Goal: Communication & Community: Answer question/provide support

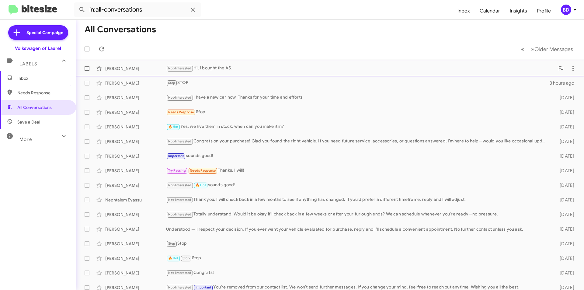
click at [236, 69] on div "Not-Interested Hi, I bought the A5." at bounding box center [360, 68] width 389 height 7
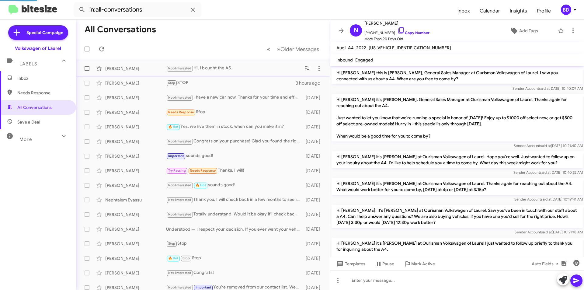
scroll to position [396, 0]
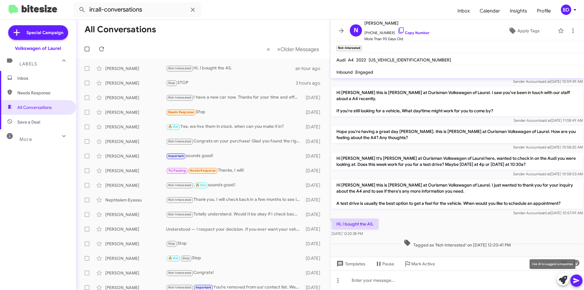
click at [561, 279] on icon at bounding box center [563, 279] width 9 height 9
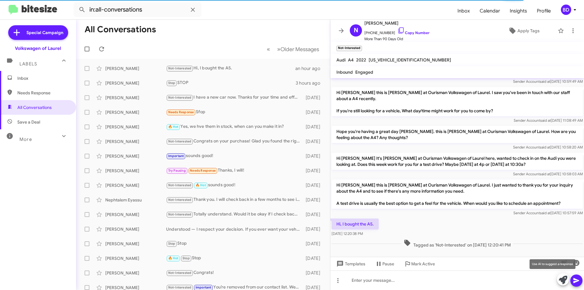
click at [559, 277] on icon at bounding box center [563, 279] width 9 height 9
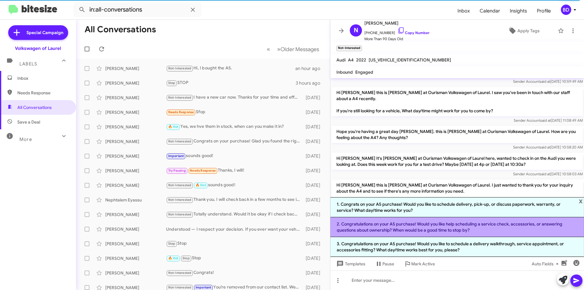
click at [395, 225] on li "2. Congratulations on your A5 purchase! Would you like help scheduling a servic…" at bounding box center [457, 227] width 254 height 20
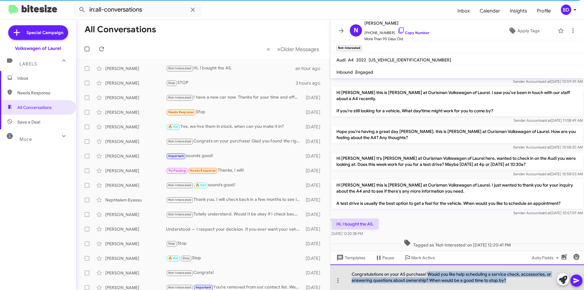
drag, startPoint x: 428, startPoint y: 275, endPoint x: 514, endPoint y: 282, distance: 86.4
click at [514, 282] on div "Congratulations on your A5 purchase! Would you like help scheduling a service c…" at bounding box center [457, 277] width 254 height 26
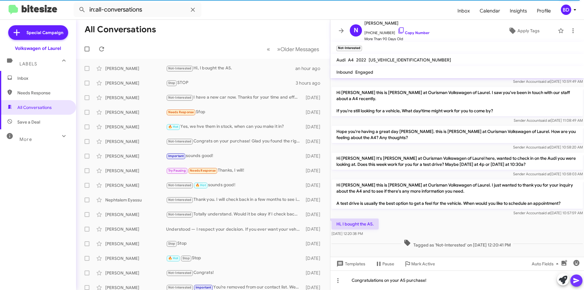
drag, startPoint x: 577, startPoint y: 281, endPoint x: 580, endPoint y: 283, distance: 3.2
click at [578, 281] on icon at bounding box center [576, 280] width 6 height 5
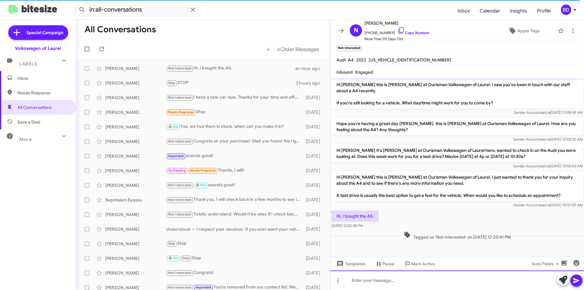
scroll to position [408, 0]
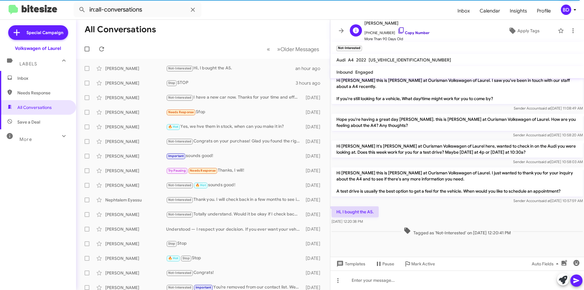
click at [415, 33] on link "Copy Number" at bounding box center [413, 32] width 32 height 5
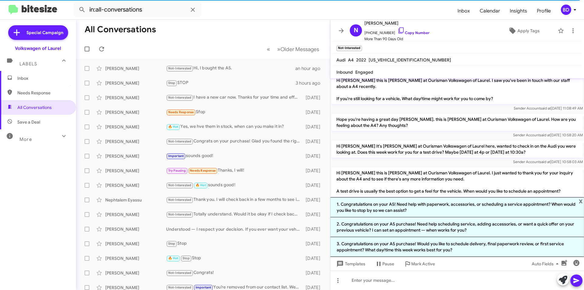
scroll to position [0, 0]
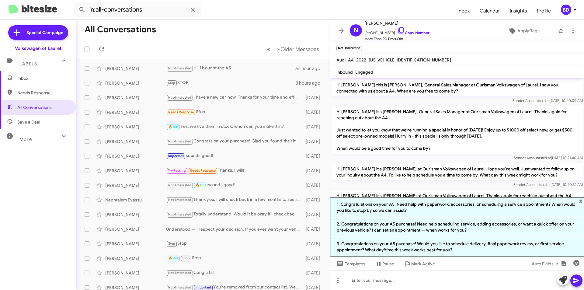
click at [439, 167] on p "Hi [PERSON_NAME] it's [PERSON_NAME] at Ourisman Volkswagen of Laurel. Hope you'…" at bounding box center [456, 171] width 251 height 17
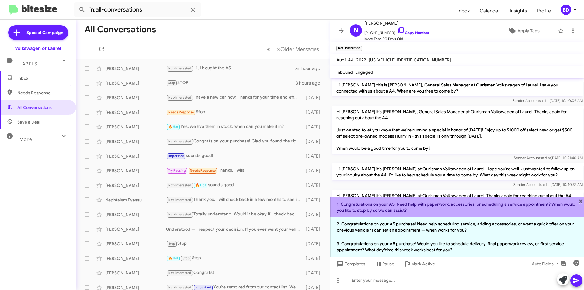
click at [422, 210] on li "1. Congratulations on your A5! Need help with paperwork, accessories, or schedu…" at bounding box center [457, 207] width 254 height 20
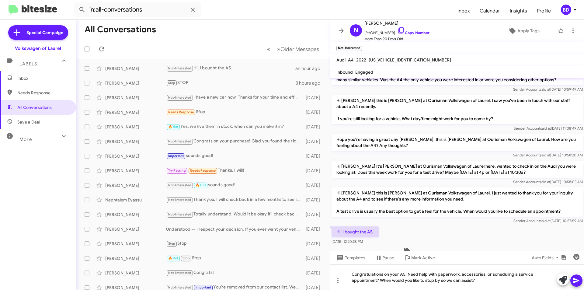
scroll to position [437, 0]
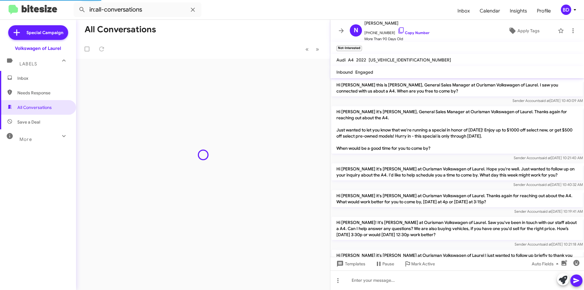
scroll to position [418, 0]
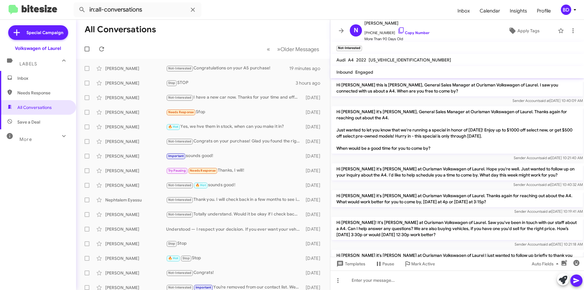
scroll to position [418, 0]
